Goal: Obtain resource: Download file/media

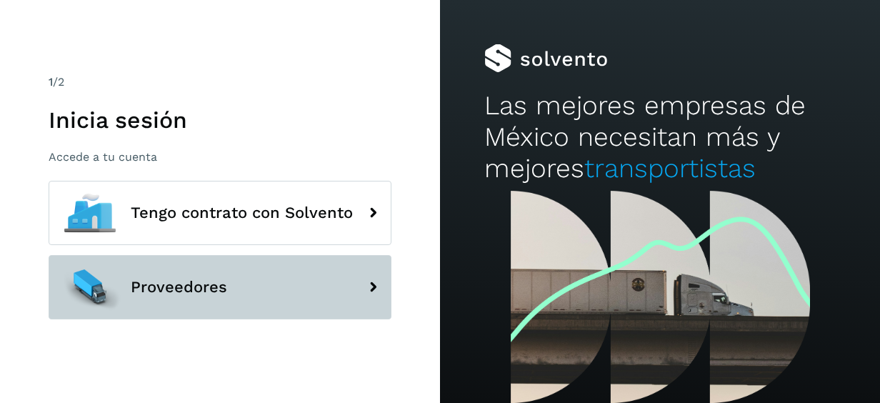
click at [226, 294] on button "Proveedores" at bounding box center [220, 287] width 343 height 64
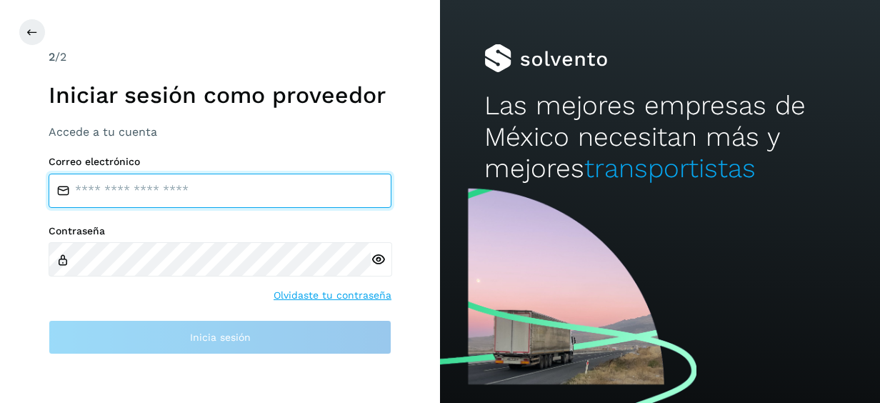
type input "**********"
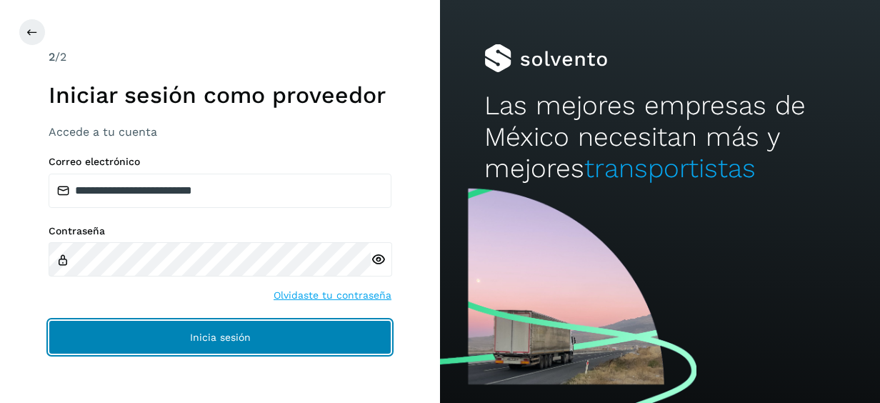
drag, startPoint x: 286, startPoint y: 335, endPoint x: 413, endPoint y: -74, distance: 428.3
click at [413, 0] on html "**********" at bounding box center [440, 201] width 880 height 403
click at [323, 327] on button "Inicia sesión" at bounding box center [220, 337] width 343 height 34
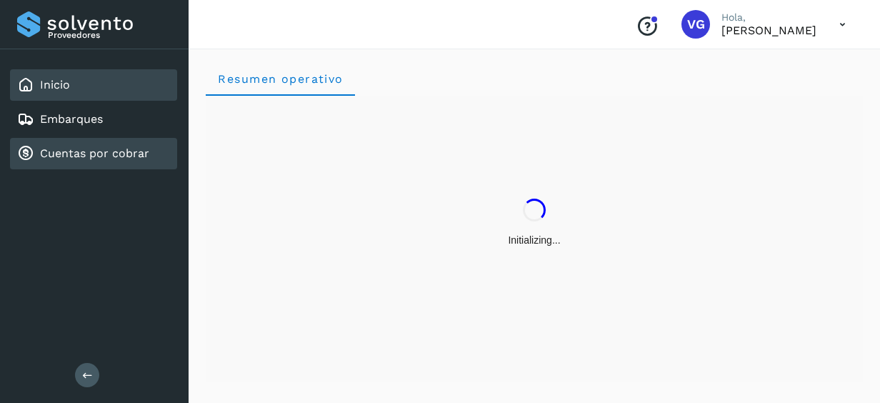
click at [136, 151] on link "Cuentas por cobrar" at bounding box center [94, 153] width 109 height 14
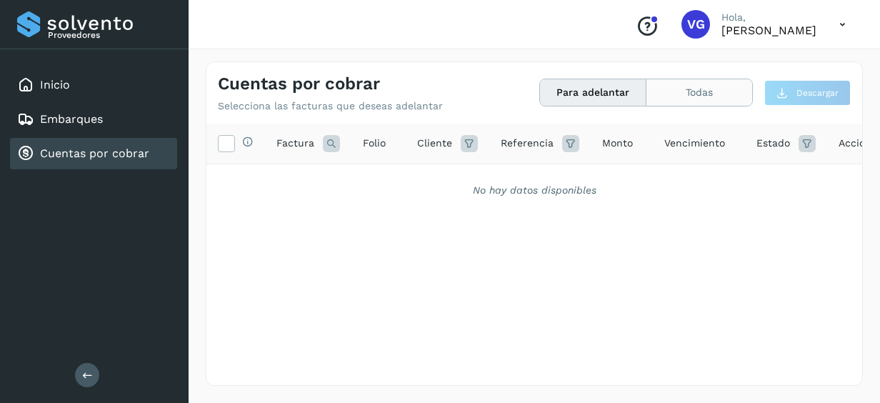
click at [686, 95] on button "Todas" at bounding box center [699, 92] width 106 height 26
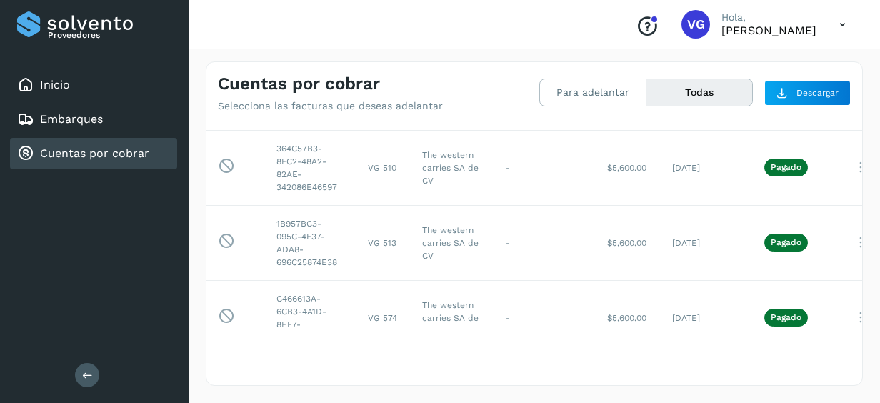
scroll to position [1425, 0]
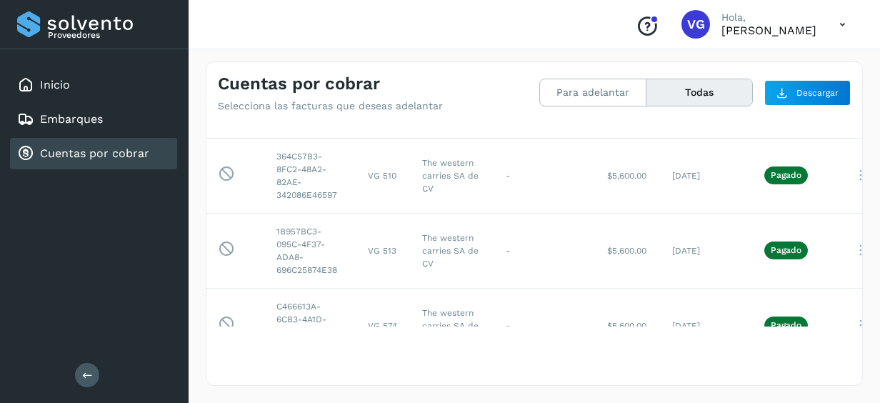
click at [863, 303] on div "Cuentas por cobrar Selecciona las facturas que deseas adelantar Para adelantar …" at bounding box center [534, 223] width 691 height 358
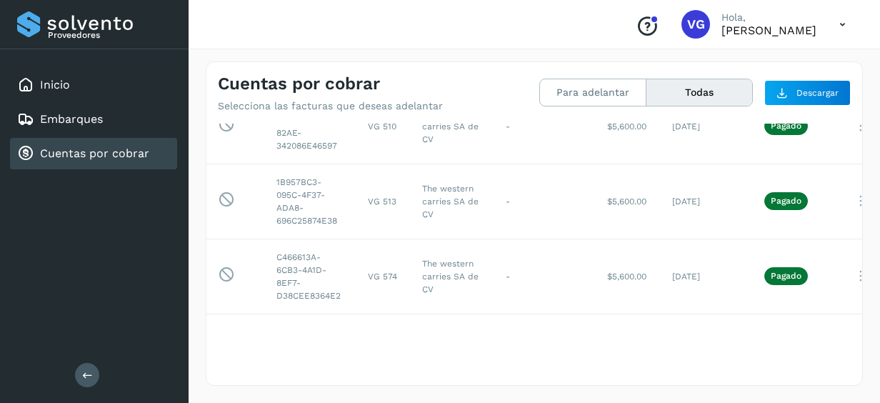
scroll to position [1482, 0]
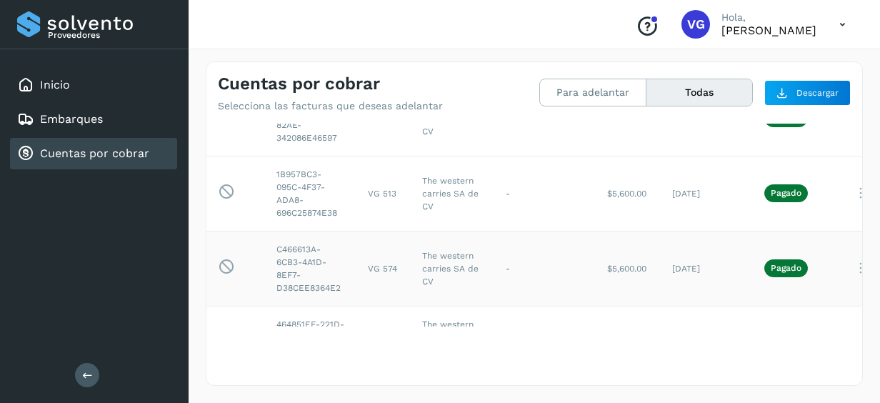
click at [798, 261] on span "Pagado" at bounding box center [786, 267] width 44 height 17
drag, startPoint x: 798, startPoint y: 261, endPoint x: 446, endPoint y: 251, distance: 352.9
click at [446, 251] on tr "Esta factura no está disponible para adelanto C466613A-6CB3-4A1D-8EF7-D38CEE836…" at bounding box center [557, 268] width 703 height 75
click at [446, 251] on td "The western carries SA de CV" at bounding box center [453, 268] width 84 height 75
click at [598, 267] on td "$5,600.00" at bounding box center [628, 268] width 65 height 75
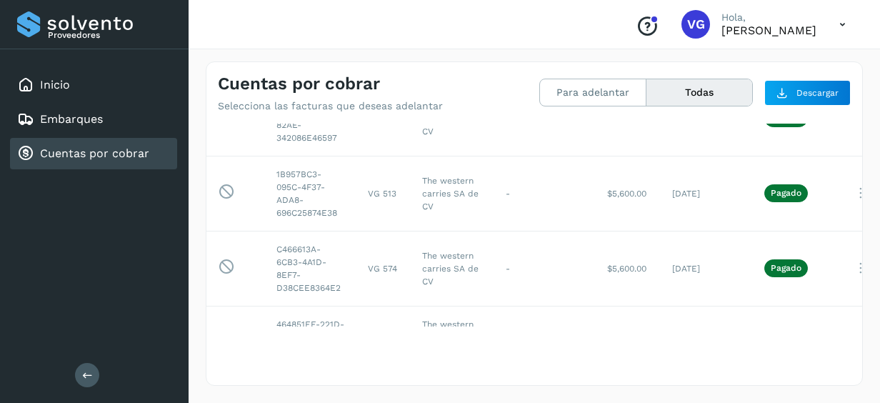
scroll to position [1482, 57]
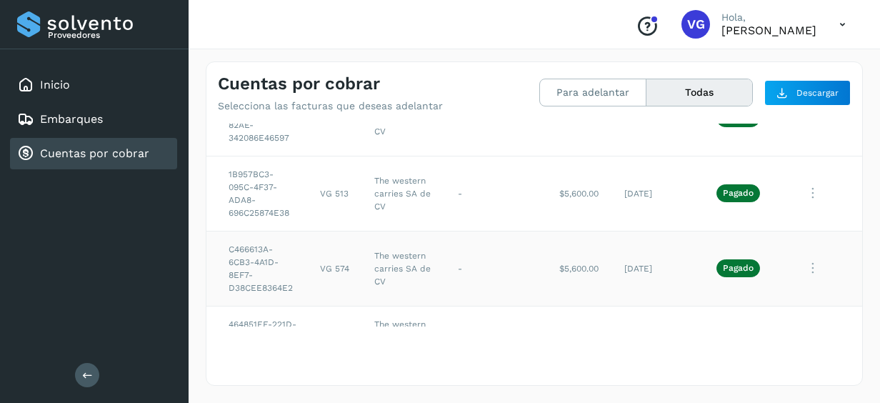
click at [798, 260] on icon at bounding box center [812, 268] width 29 height 29
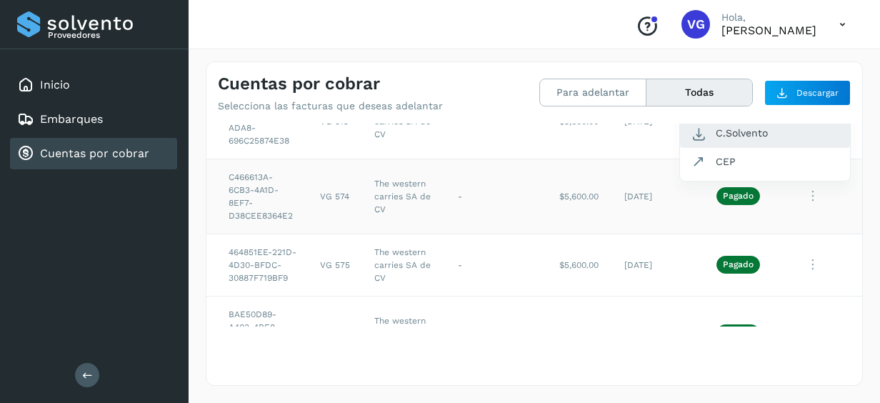
click at [726, 125] on button "C.Solvento" at bounding box center [765, 133] width 170 height 28
click at [798, 259] on icon at bounding box center [812, 264] width 29 height 29
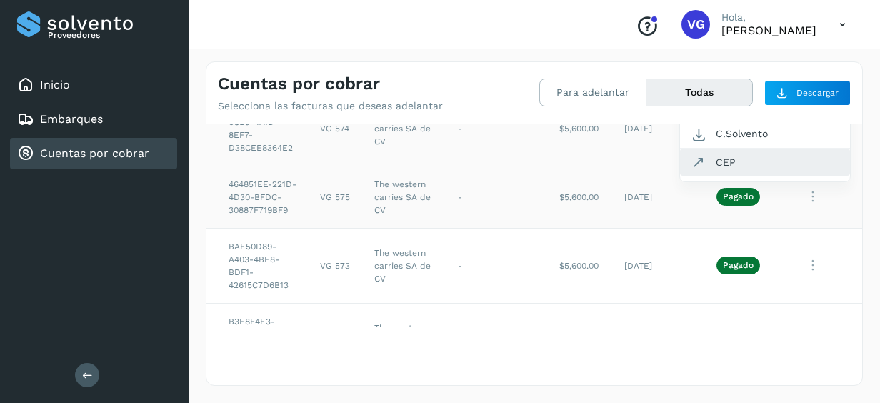
click at [725, 156] on button "CEP" at bounding box center [765, 162] width 170 height 27
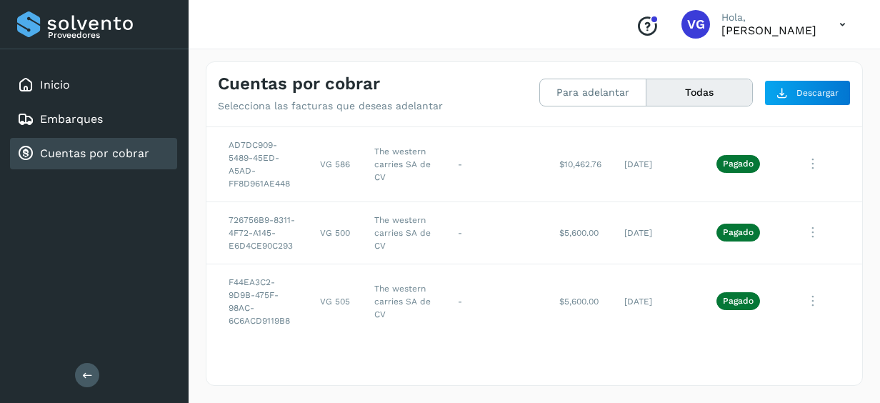
scroll to position [1003, 57]
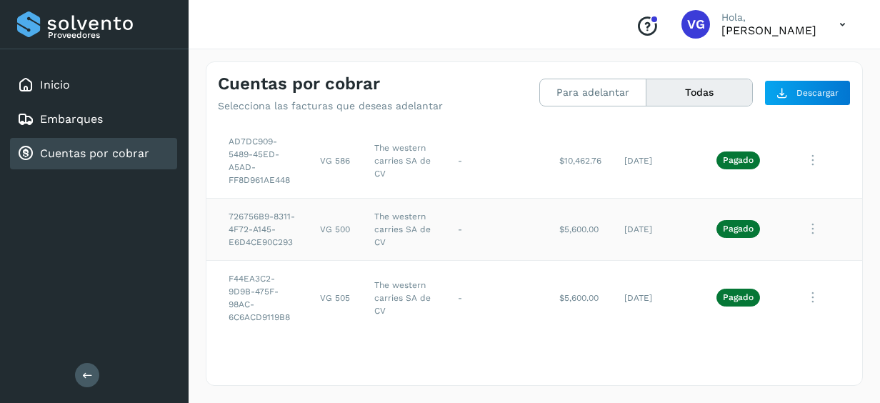
click at [798, 223] on icon at bounding box center [812, 228] width 29 height 29
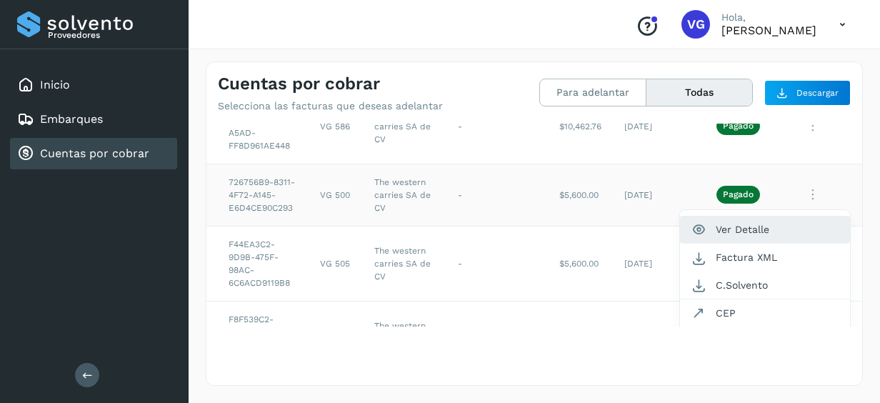
click at [760, 233] on button "Ver Detalle" at bounding box center [765, 230] width 170 height 28
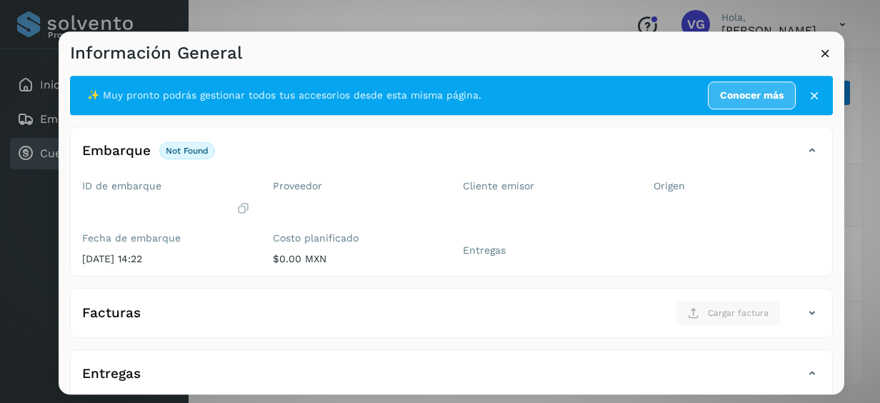
scroll to position [261, 0]
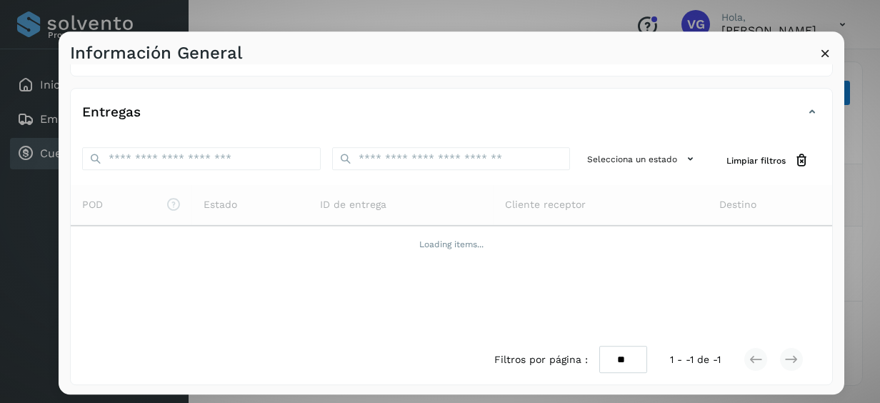
click at [831, 184] on div "✨ Muy pronto podrás gestionar todos tus accesorios desde esta misma página. Con…" at bounding box center [452, 229] width 786 height 330
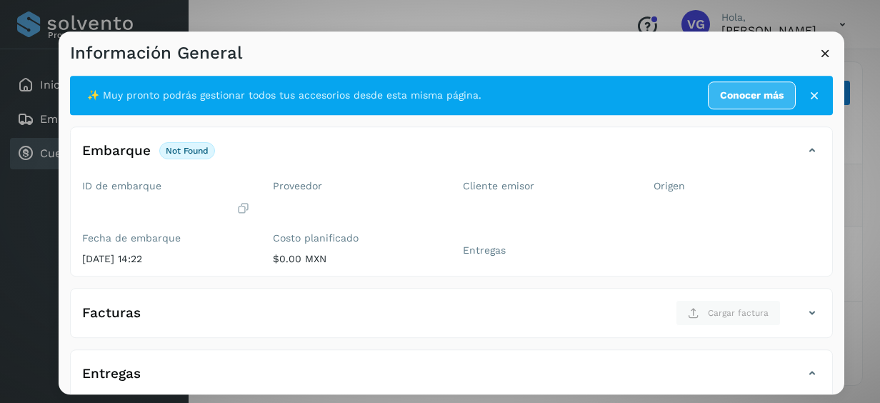
click at [819, 54] on icon at bounding box center [825, 53] width 15 height 15
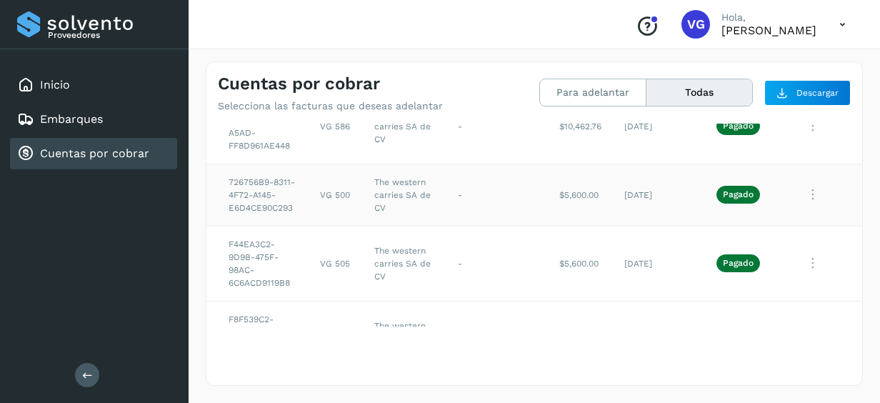
click at [798, 191] on icon at bounding box center [812, 194] width 29 height 29
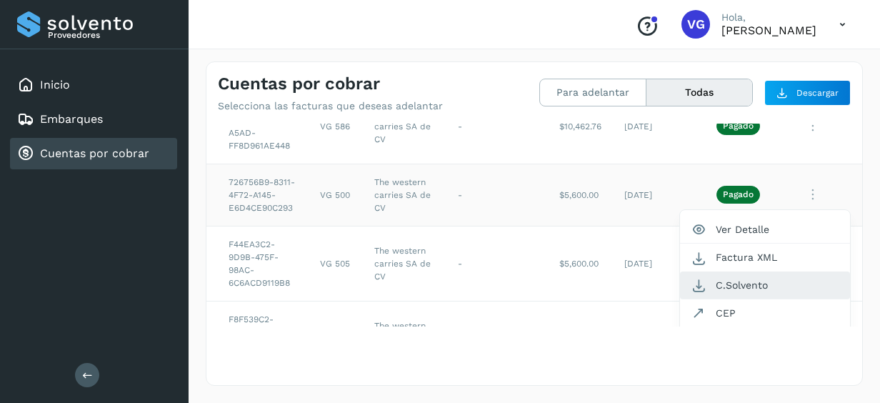
click at [743, 279] on button "C.Solvento" at bounding box center [765, 285] width 170 height 28
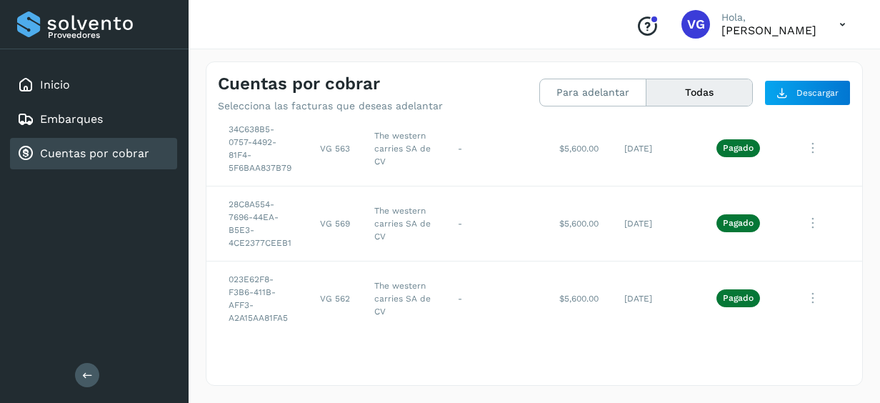
scroll to position [2122, 57]
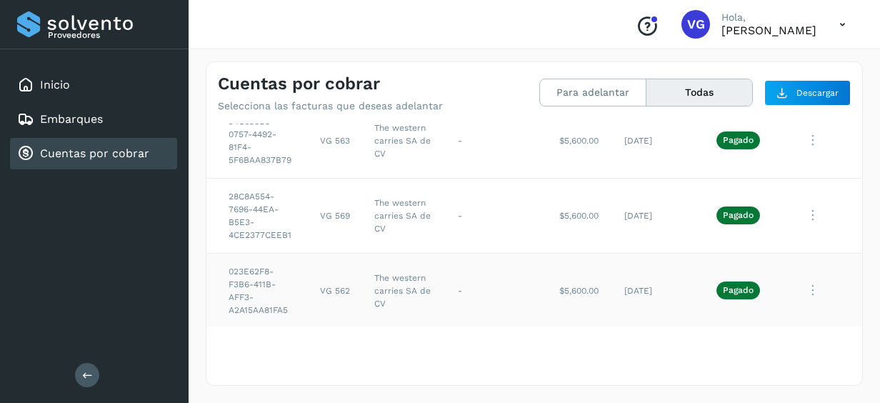
click at [807, 277] on icon at bounding box center [812, 290] width 29 height 29
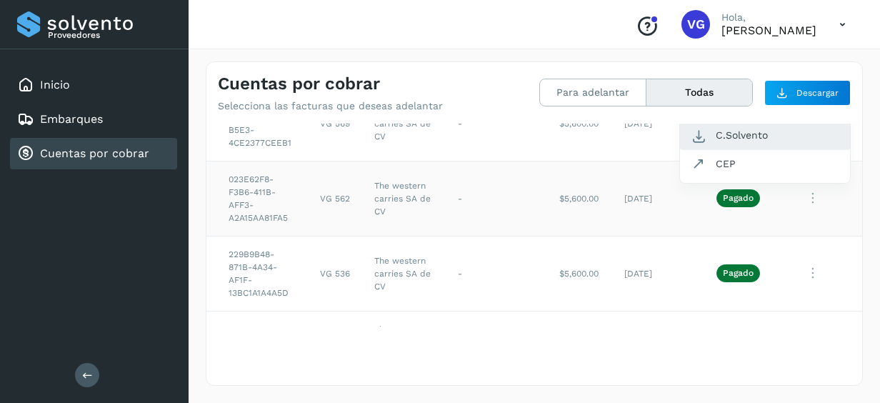
click at [716, 134] on button "C.Solvento" at bounding box center [765, 135] width 170 height 28
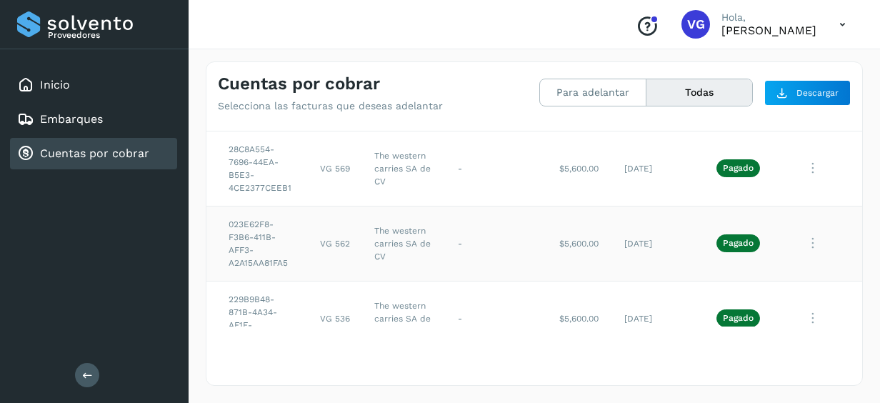
scroll to position [2157, 57]
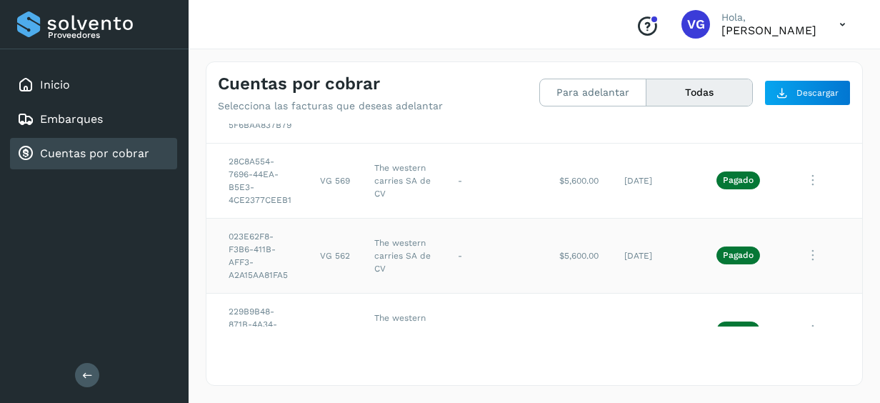
click at [798, 256] on icon at bounding box center [812, 255] width 29 height 29
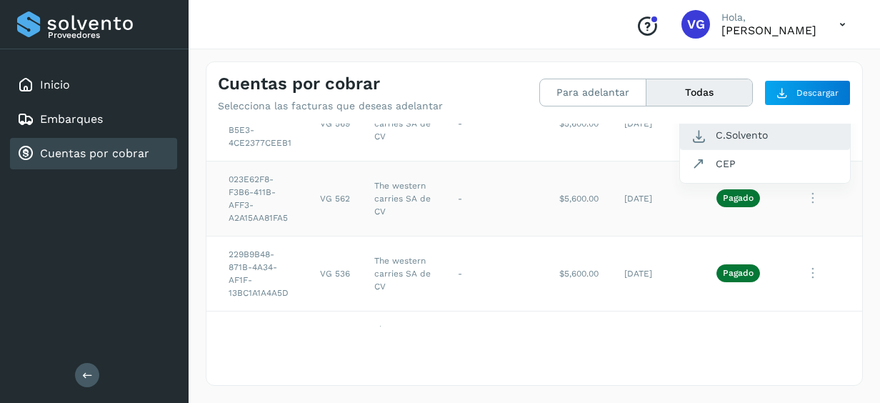
click at [723, 133] on button "C.Solvento" at bounding box center [765, 135] width 170 height 28
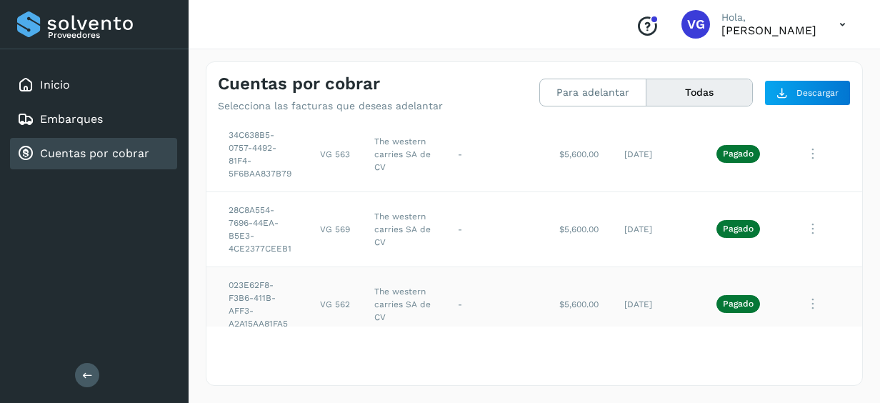
scroll to position [2099, 57]
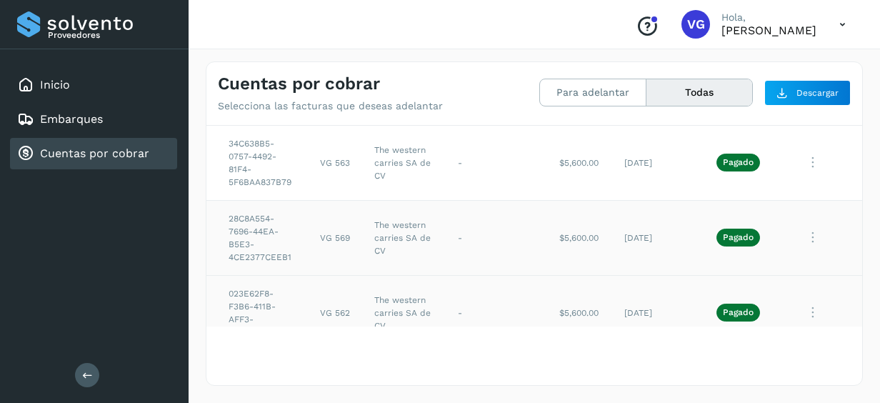
click at [806, 230] on icon at bounding box center [812, 237] width 29 height 29
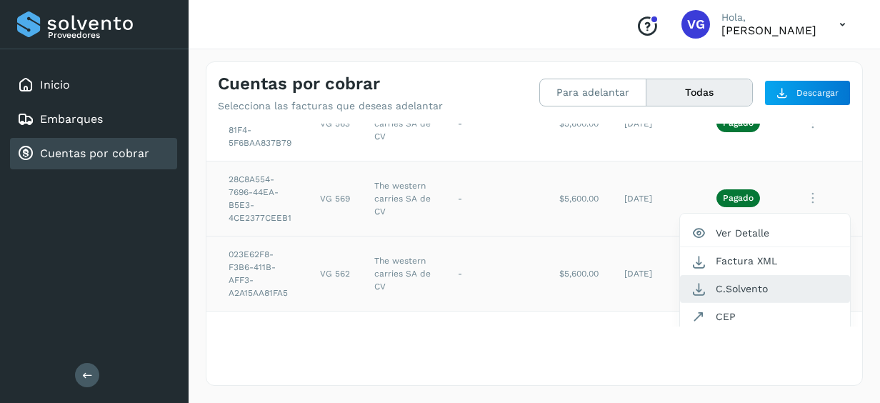
click at [743, 281] on button "C.Solvento" at bounding box center [765, 289] width 170 height 28
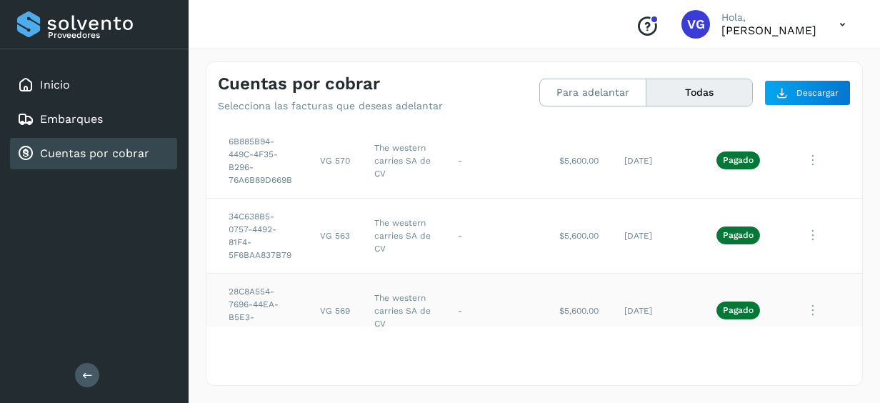
scroll to position [2025, 57]
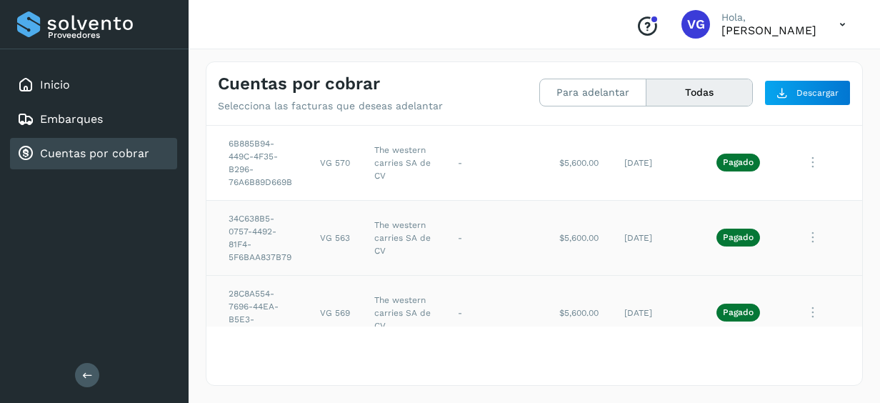
click at [804, 226] on icon at bounding box center [812, 237] width 29 height 29
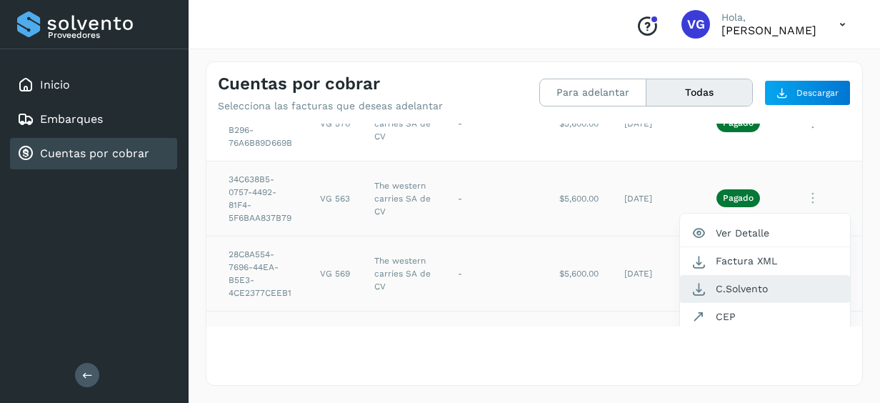
click at [716, 281] on button "C.Solvento" at bounding box center [765, 289] width 170 height 28
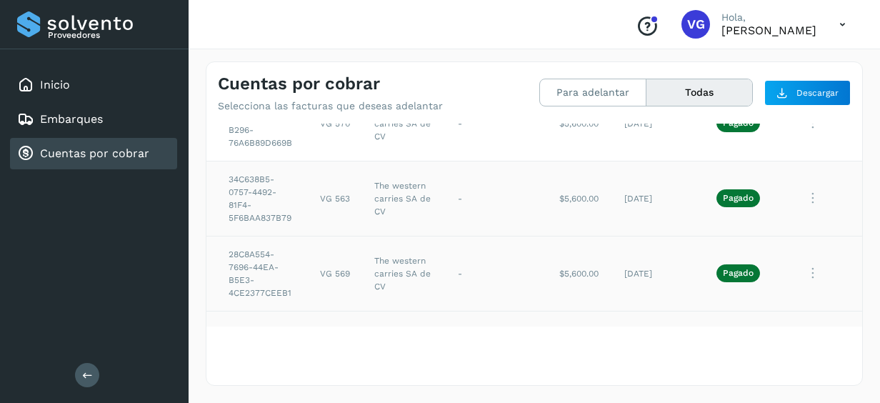
click at [798, 191] on icon at bounding box center [812, 198] width 29 height 29
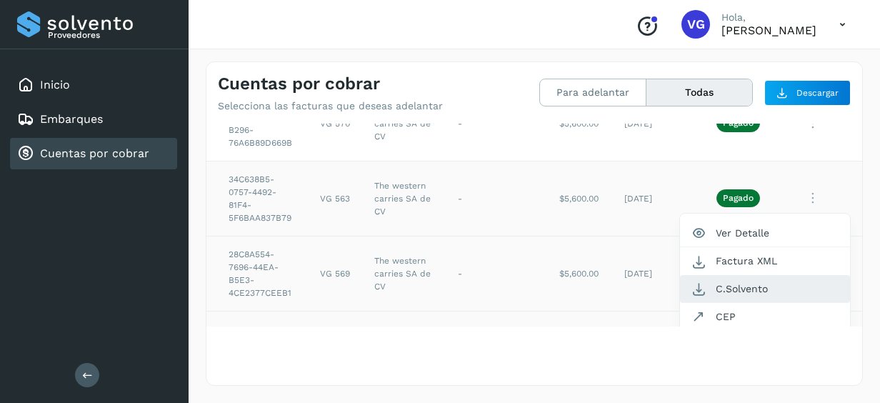
click at [729, 279] on button "C.Solvento" at bounding box center [765, 289] width 170 height 28
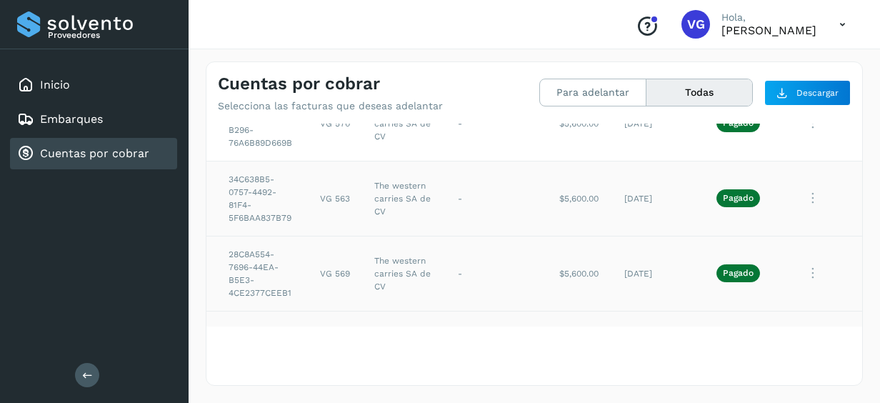
drag, startPoint x: 529, startPoint y: 314, endPoint x: 408, endPoint y: 318, distance: 120.7
click at [408, 318] on div "Selecciona todas las facturas disponibles para adelanto Factura Folio Cliente R…" at bounding box center [534, 225] width 656 height 203
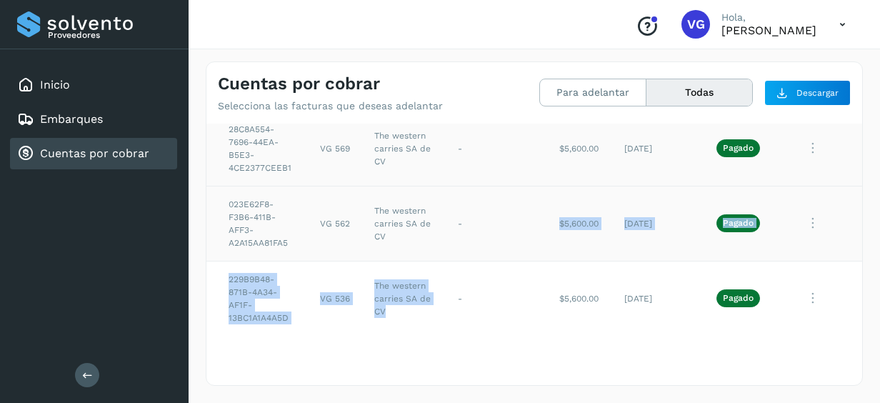
scroll to position [2189, 0]
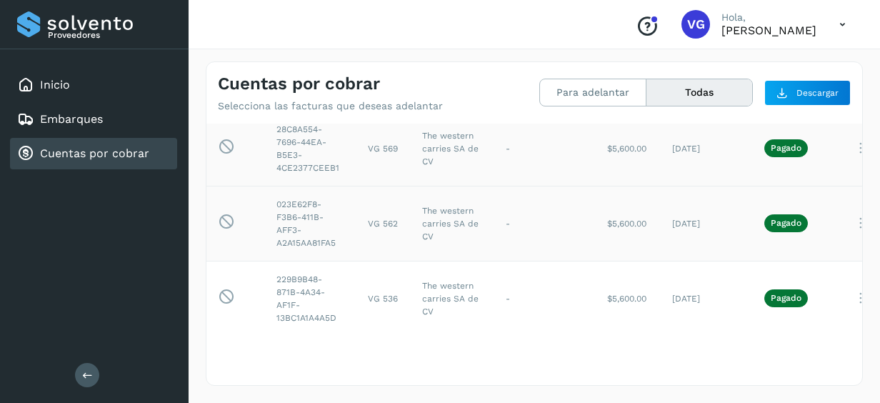
click at [223, 204] on td "Esta factura no está disponible para adelanto" at bounding box center [235, 223] width 59 height 75
click at [798, 90] on span "Descargar" at bounding box center [817, 92] width 42 height 13
click at [866, 126] on div "Cuentas por cobrar Selecciona las facturas que deseas adelantar Para adelantar …" at bounding box center [534, 223] width 691 height 358
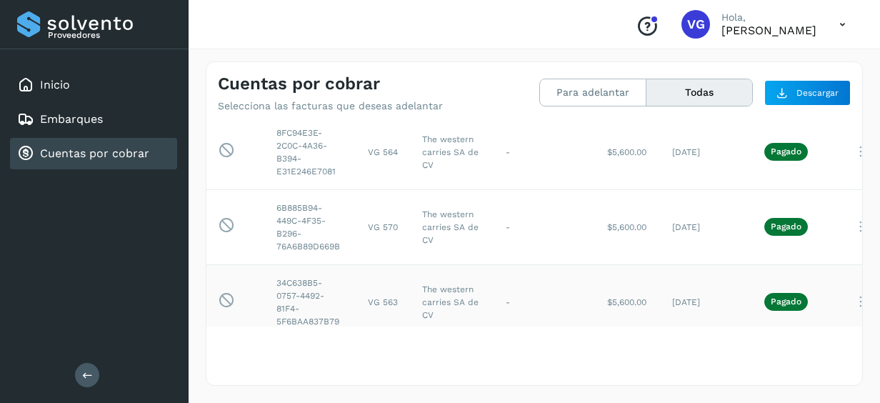
scroll to position [1960, 39]
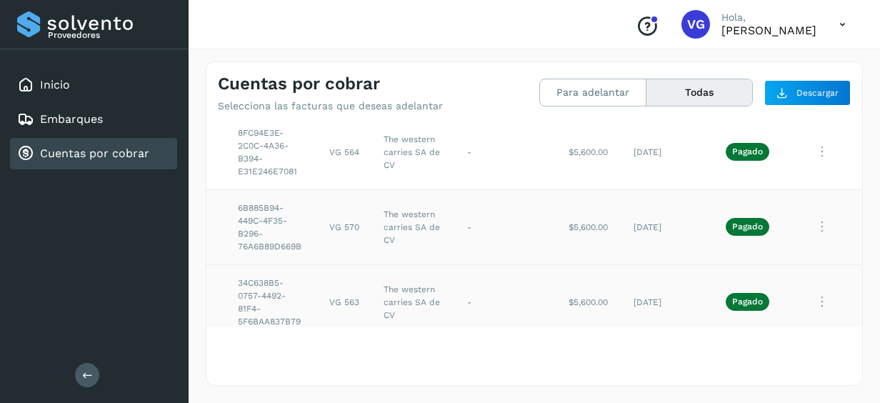
click at [812, 221] on icon at bounding box center [822, 226] width 29 height 29
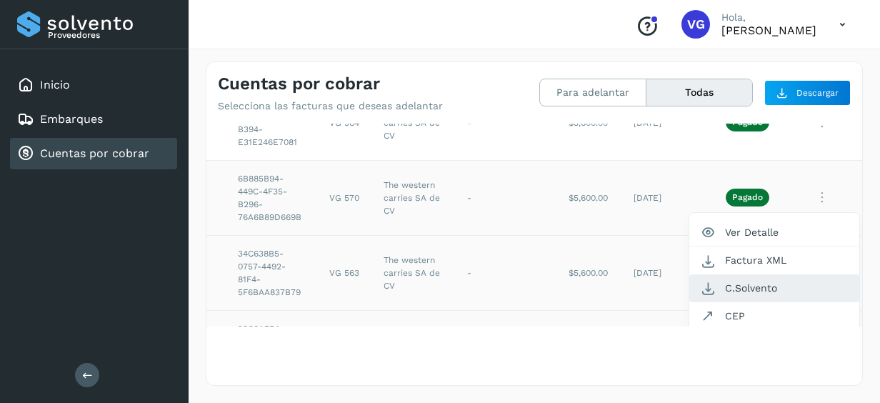
click at [760, 280] on button "C.Solvento" at bounding box center [774, 288] width 170 height 28
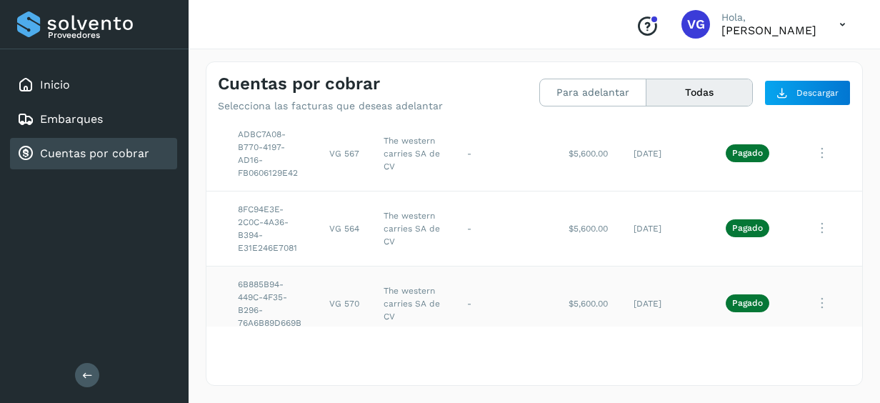
scroll to position [1875, 39]
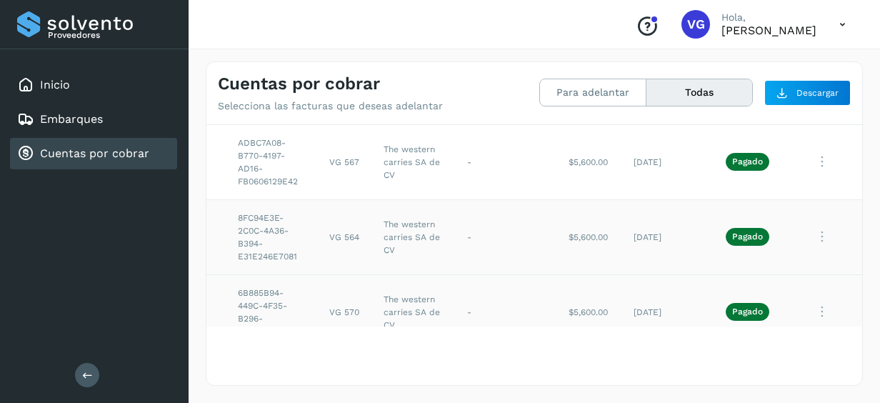
click at [820, 224] on icon at bounding box center [822, 236] width 29 height 29
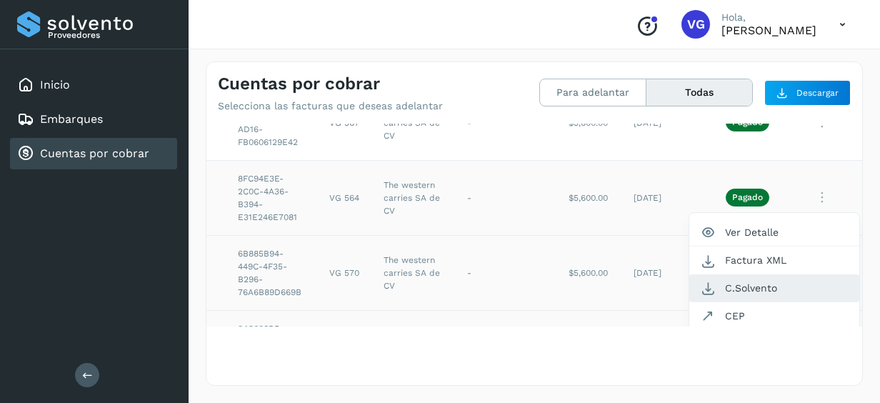
click at [776, 274] on button "C.Solvento" at bounding box center [774, 288] width 170 height 28
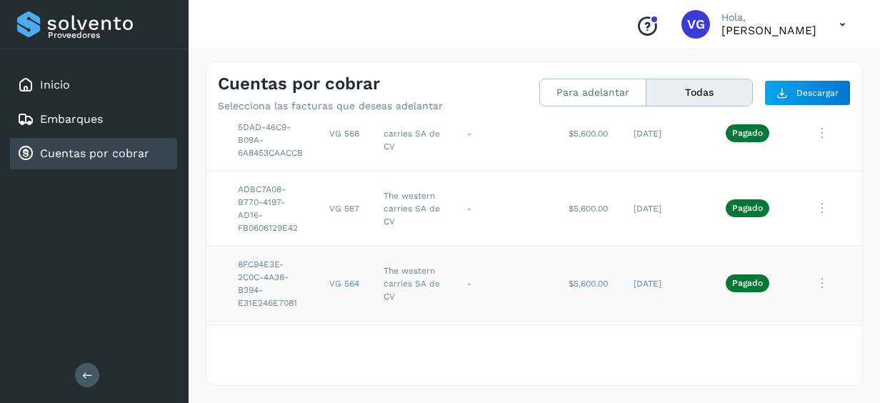
scroll to position [1800, 39]
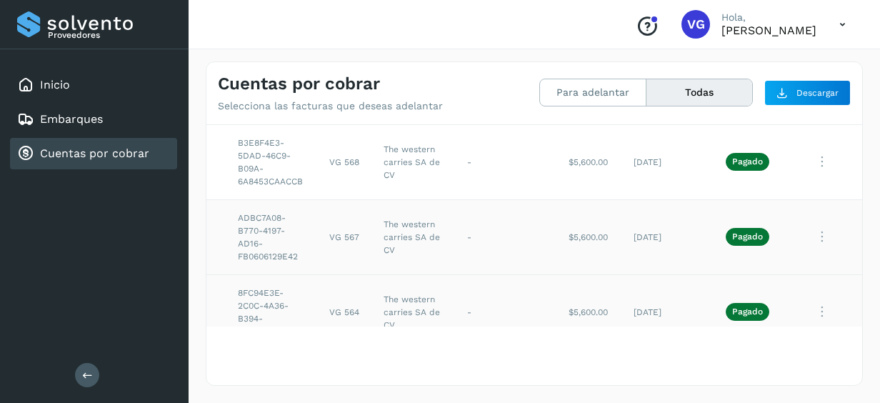
click at [816, 226] on icon at bounding box center [822, 236] width 29 height 29
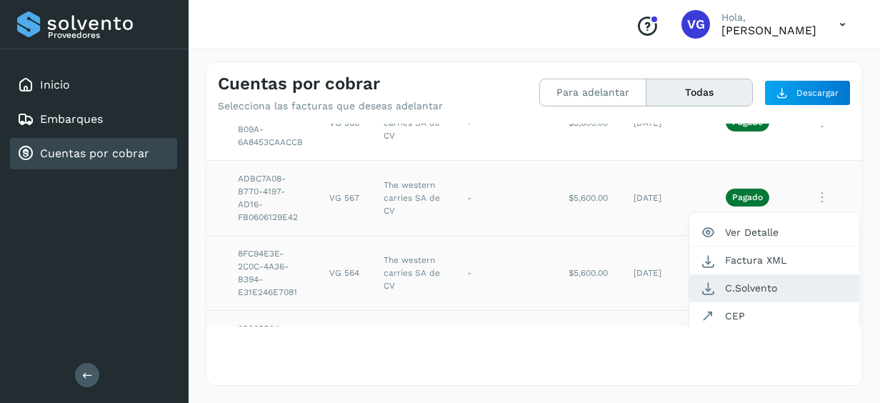
click at [740, 277] on button "C.Solvento" at bounding box center [774, 288] width 170 height 28
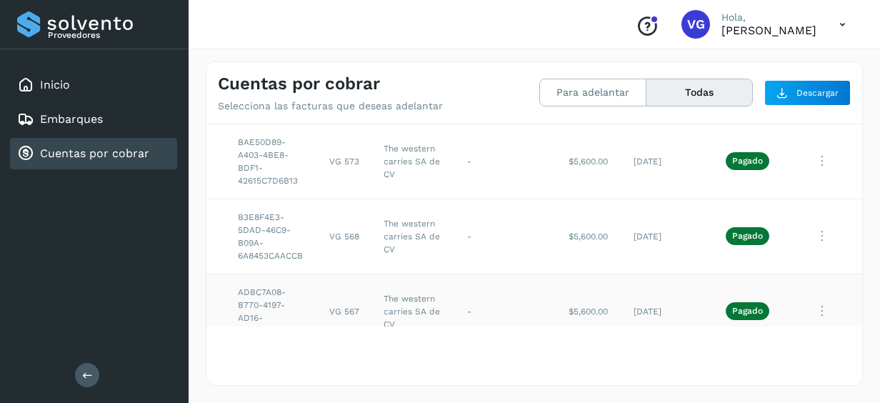
scroll to position [1725, 39]
click at [822, 231] on icon at bounding box center [822, 236] width 29 height 29
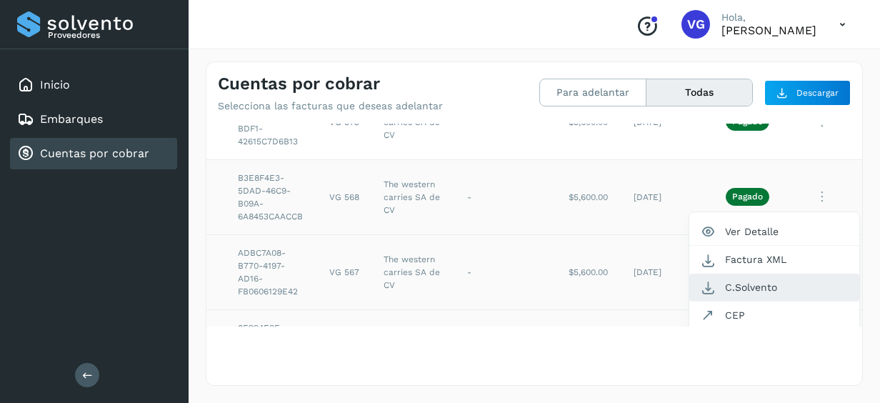
click at [738, 282] on button "C.Solvento" at bounding box center [774, 288] width 170 height 28
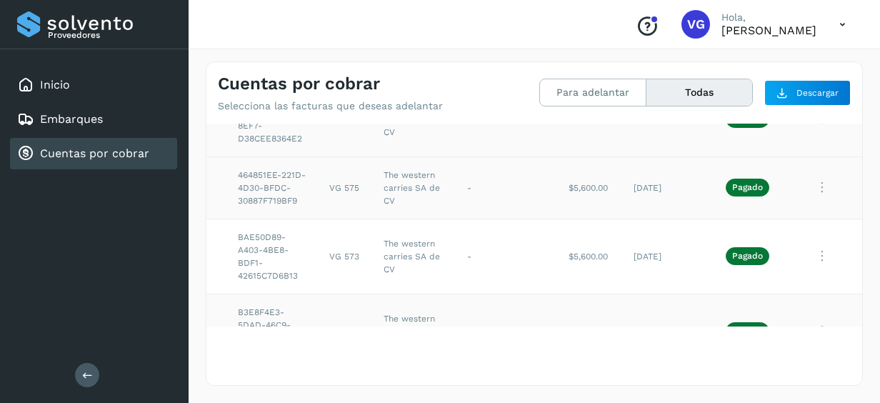
scroll to position [1622, 39]
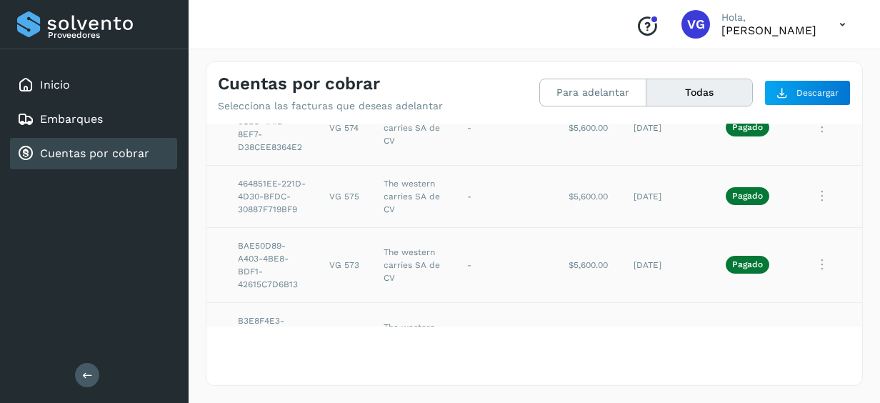
click at [821, 261] on icon at bounding box center [822, 264] width 29 height 29
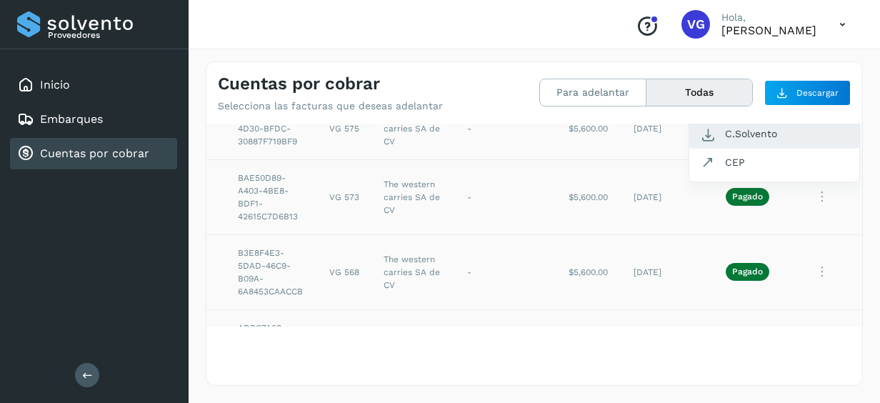
click at [756, 129] on button "C.Solvento" at bounding box center [774, 134] width 170 height 28
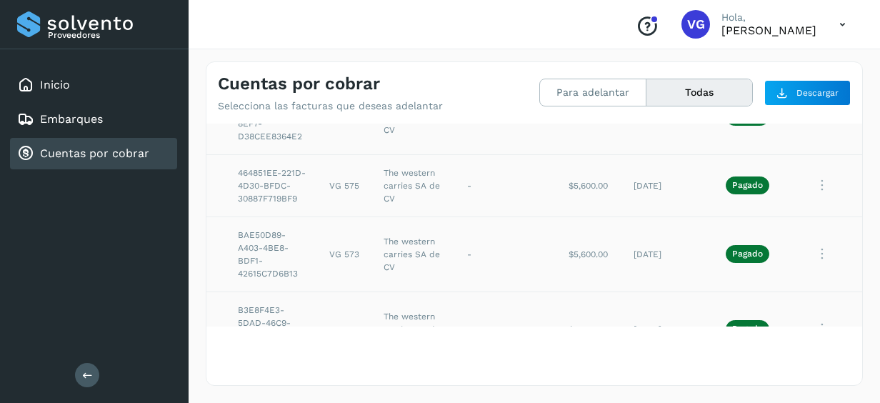
scroll to position [1605, 39]
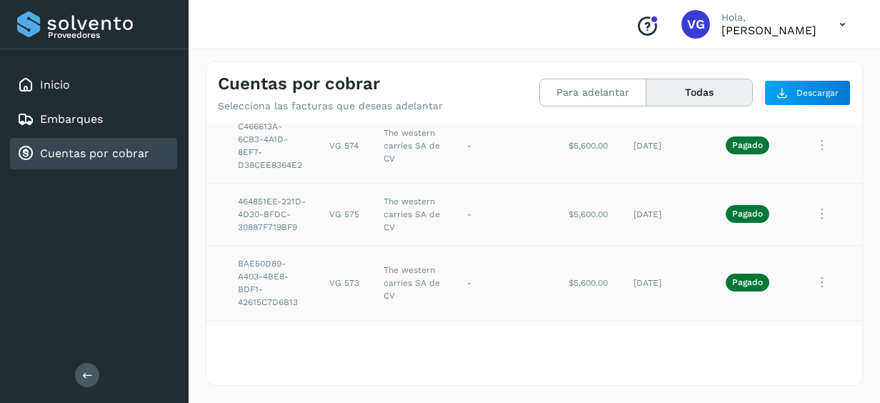
click at [825, 205] on icon at bounding box center [822, 213] width 29 height 29
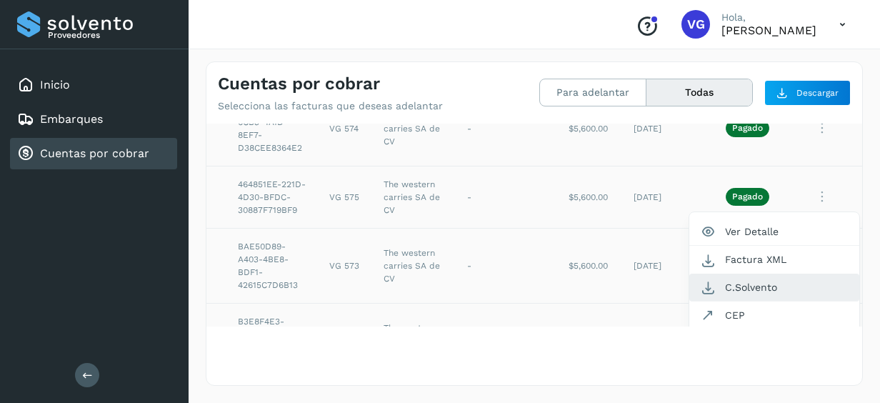
click at [765, 278] on button "C.Solvento" at bounding box center [774, 288] width 170 height 28
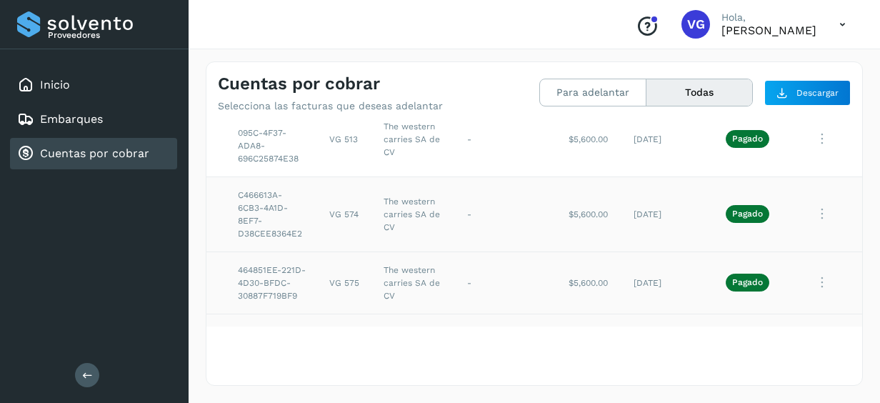
scroll to position [1507, 39]
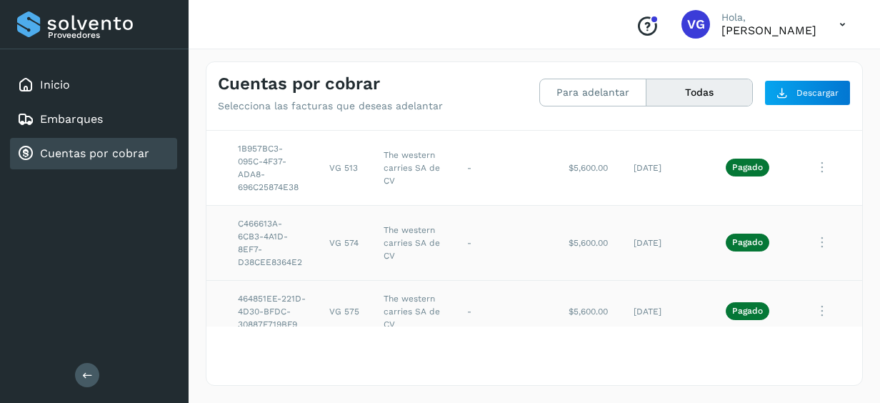
click at [823, 233] on icon at bounding box center [822, 242] width 29 height 29
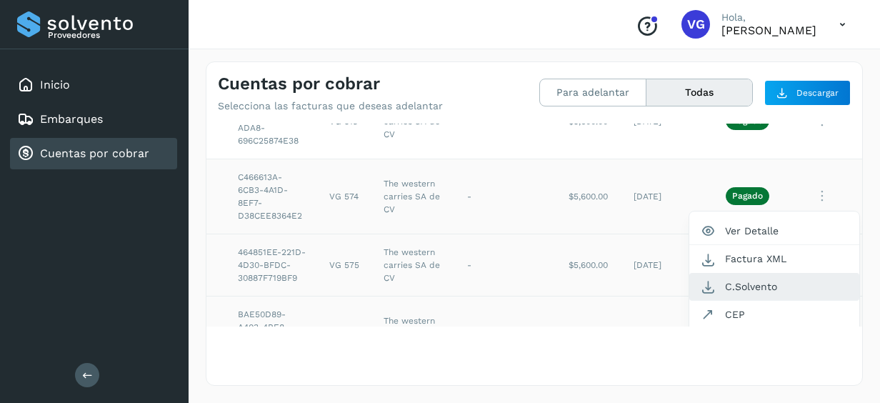
click at [747, 286] on button "C.Solvento" at bounding box center [774, 287] width 170 height 28
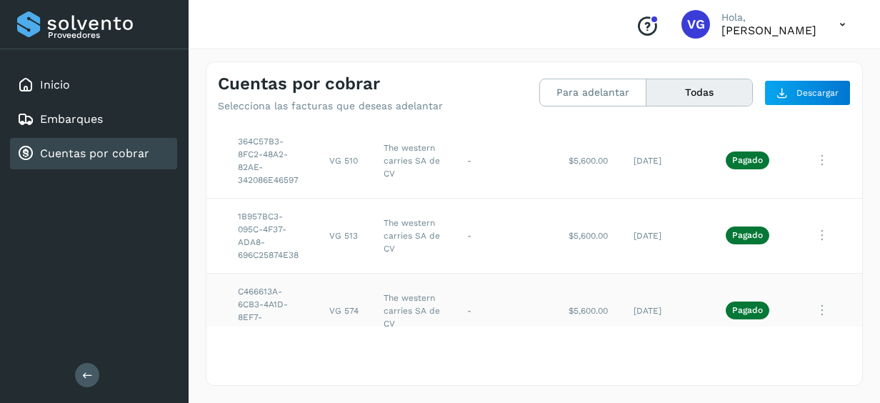
scroll to position [1468, 39]
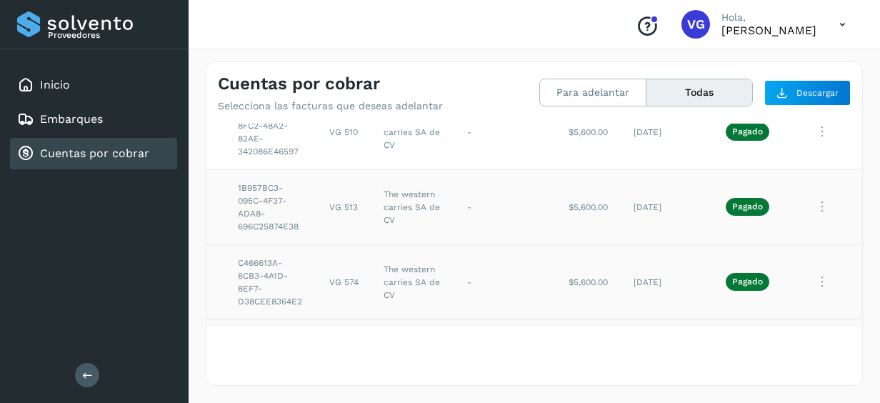
click at [816, 198] on icon at bounding box center [822, 206] width 29 height 29
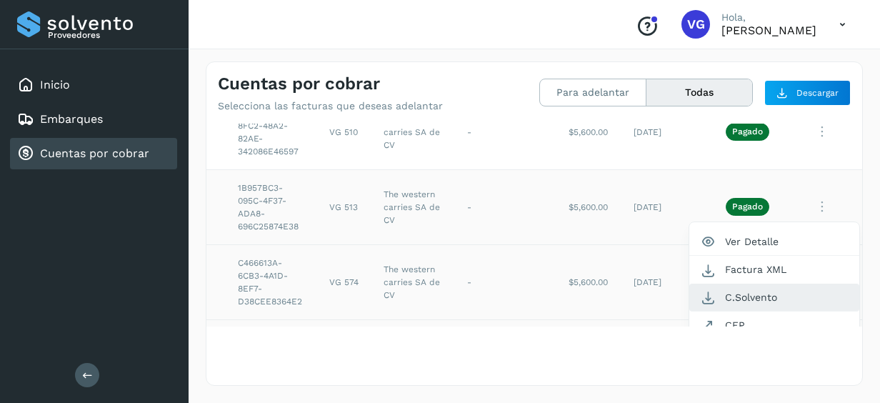
click at [753, 291] on button "C.Solvento" at bounding box center [774, 298] width 170 height 28
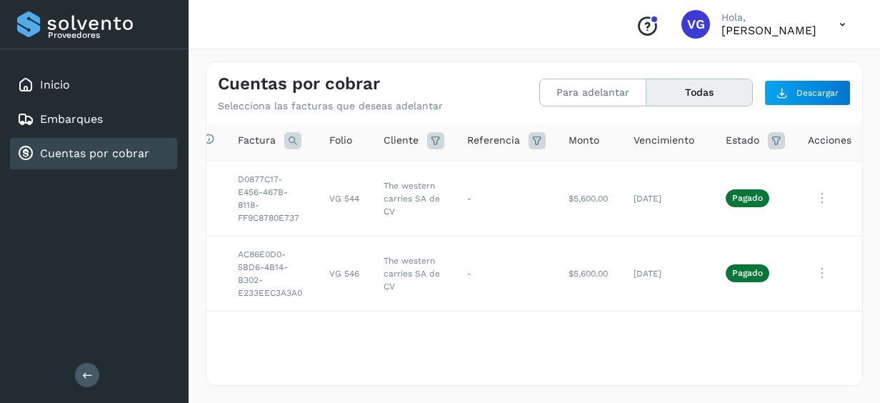
scroll to position [0, 39]
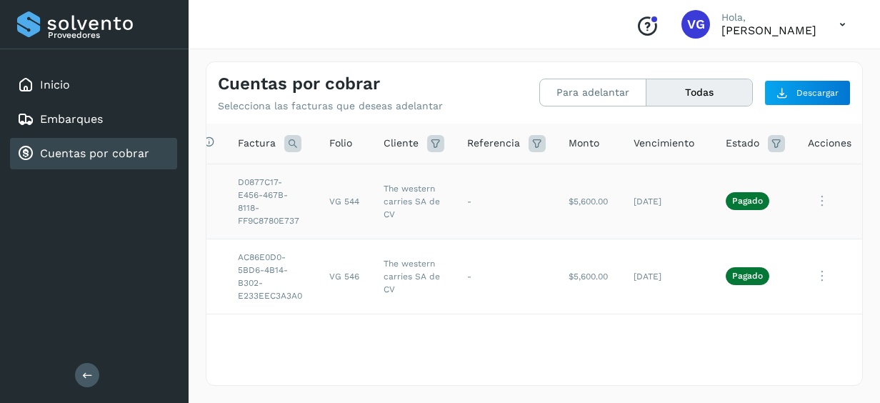
click at [821, 202] on icon at bounding box center [822, 200] width 29 height 29
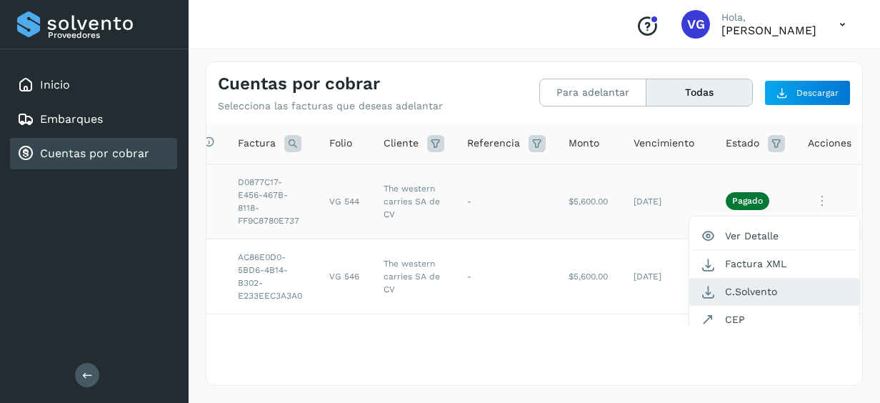
click at [763, 286] on button "C.Solvento" at bounding box center [774, 292] width 170 height 28
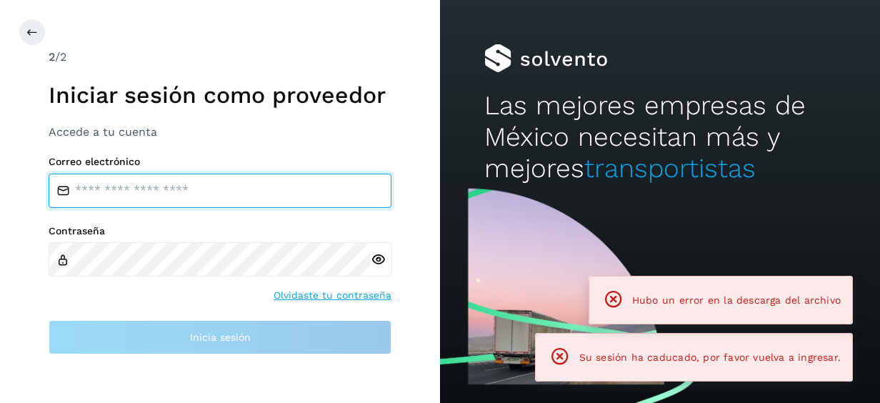
type input "**********"
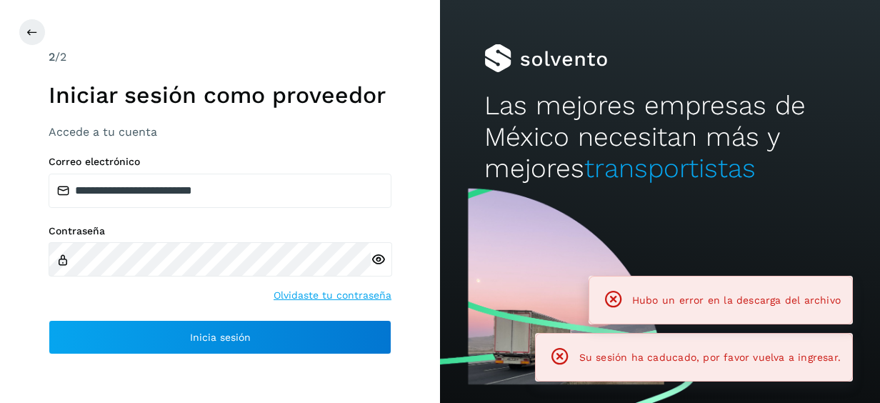
click at [161, 357] on div "**********" at bounding box center [220, 201] width 440 height 403
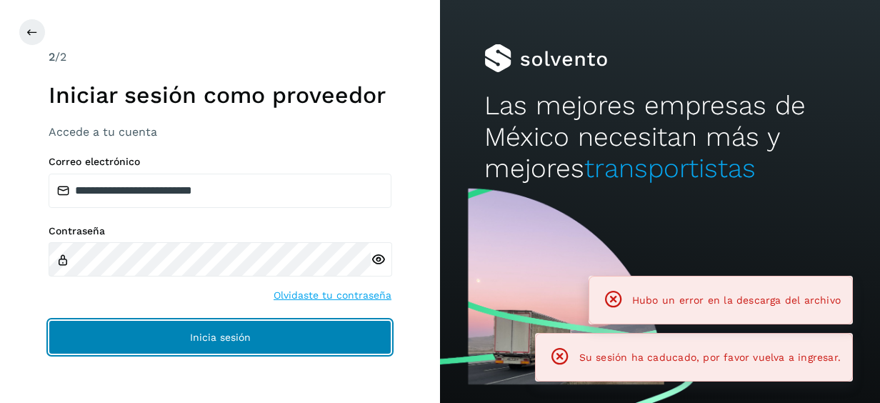
click at [179, 323] on button "Inicia sesión" at bounding box center [220, 337] width 343 height 34
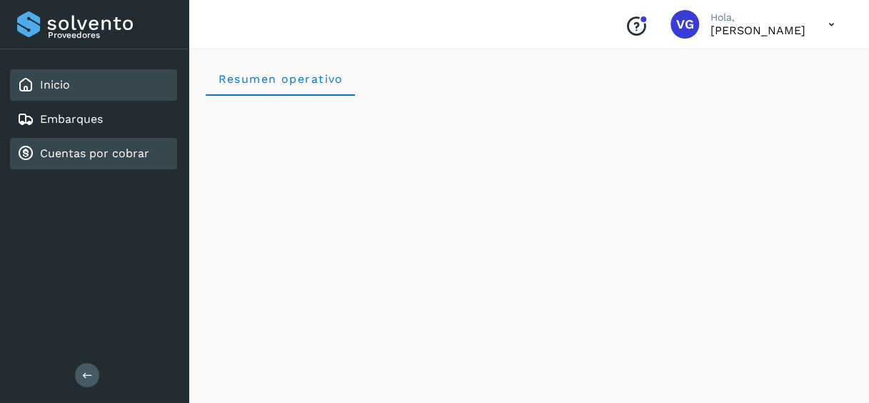
click at [116, 159] on link "Cuentas por cobrar" at bounding box center [94, 153] width 109 height 14
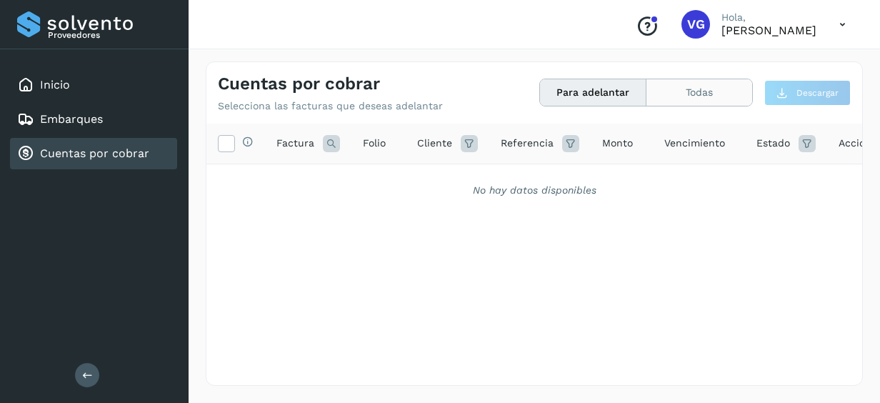
click at [659, 91] on button "Todas" at bounding box center [699, 92] width 106 height 26
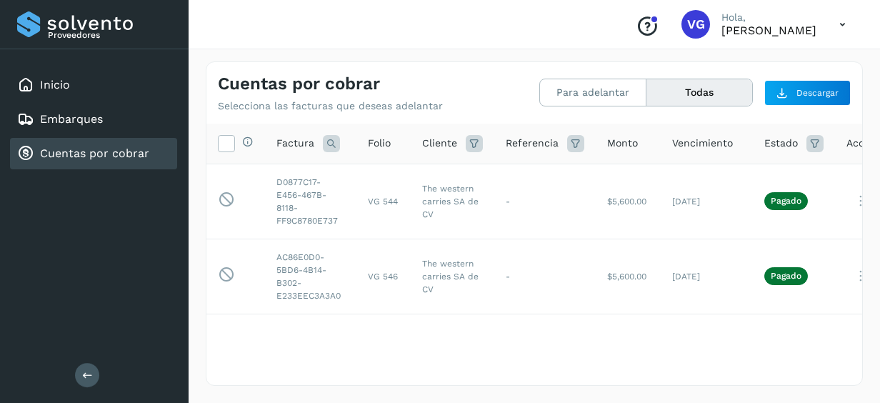
scroll to position [0, 57]
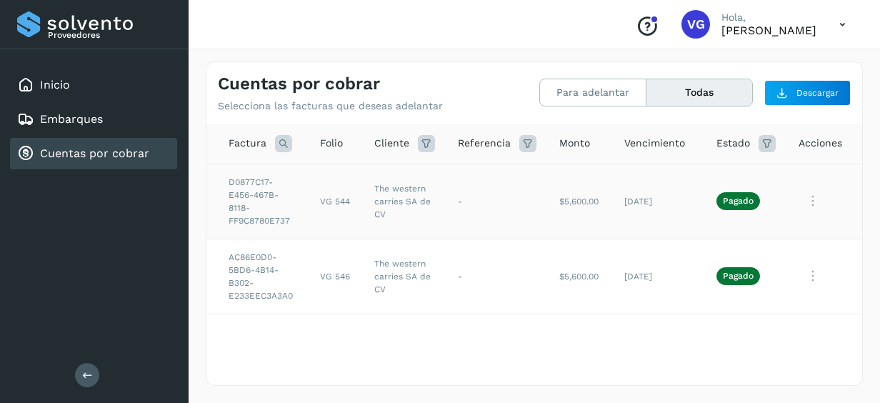
click at [806, 191] on icon at bounding box center [812, 200] width 29 height 29
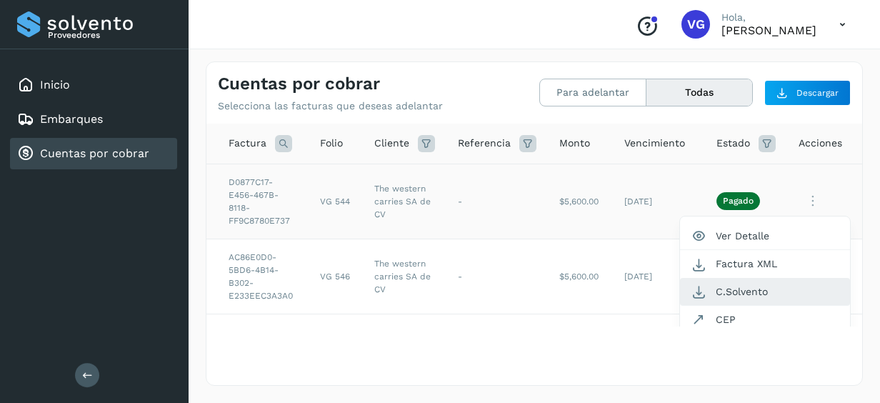
click at [711, 290] on button "C.Solvento" at bounding box center [765, 292] width 170 height 28
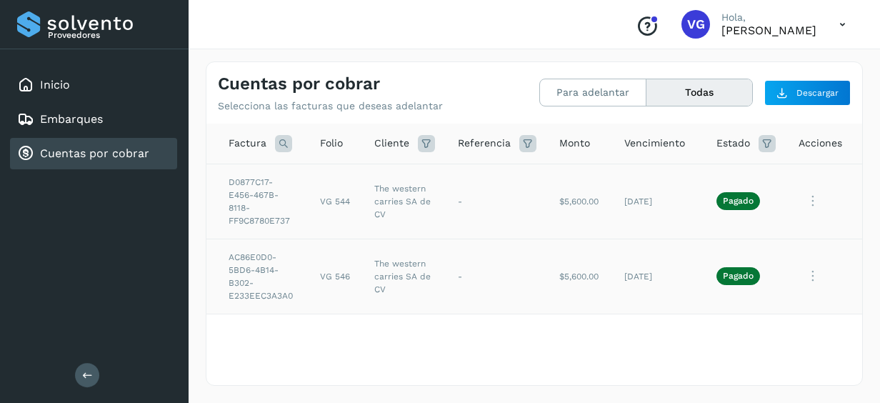
click at [800, 274] on icon at bounding box center [812, 275] width 29 height 29
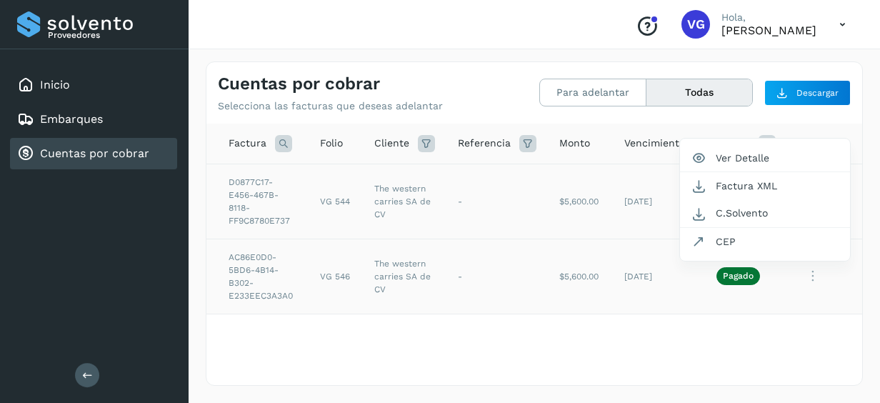
scroll to position [84, 57]
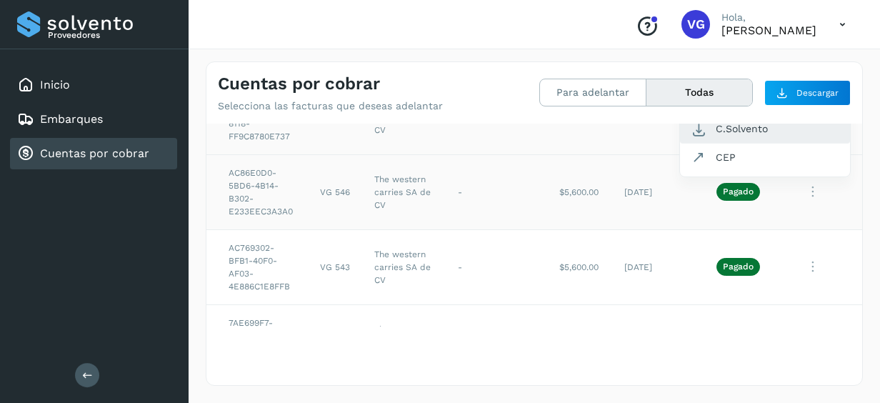
click at [716, 130] on button "C.Solvento" at bounding box center [765, 129] width 170 height 28
click at [803, 271] on icon at bounding box center [812, 266] width 29 height 29
click at [723, 124] on button "C.Solvento" at bounding box center [765, 129] width 170 height 28
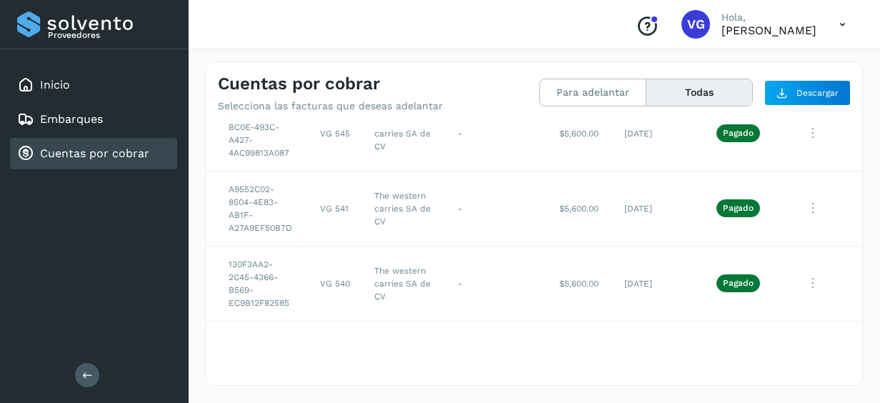
scroll to position [302, 57]
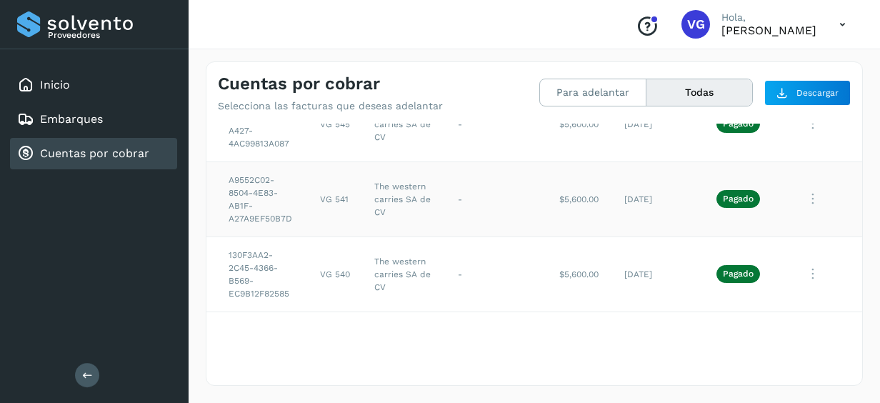
click at [806, 199] on icon at bounding box center [812, 198] width 29 height 29
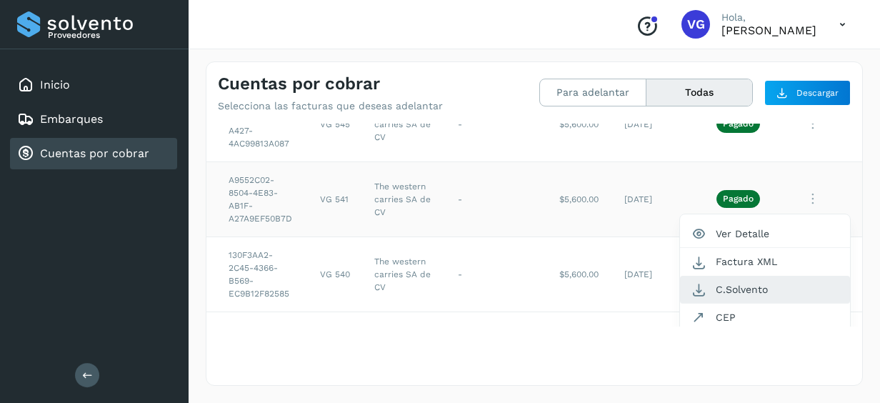
click at [744, 287] on button "C.Solvento" at bounding box center [765, 290] width 170 height 28
